Goal: Navigation & Orientation: Find specific page/section

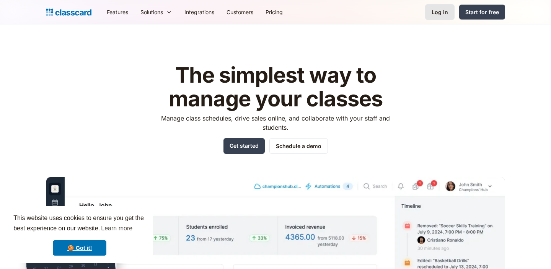
click at [435, 15] on div "Log in" at bounding box center [440, 12] width 16 height 8
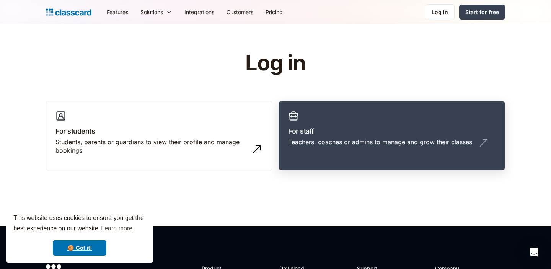
click at [320, 127] on h3 "For staff" at bounding box center [392, 131] width 208 height 10
